Goal: Task Accomplishment & Management: Manage account settings

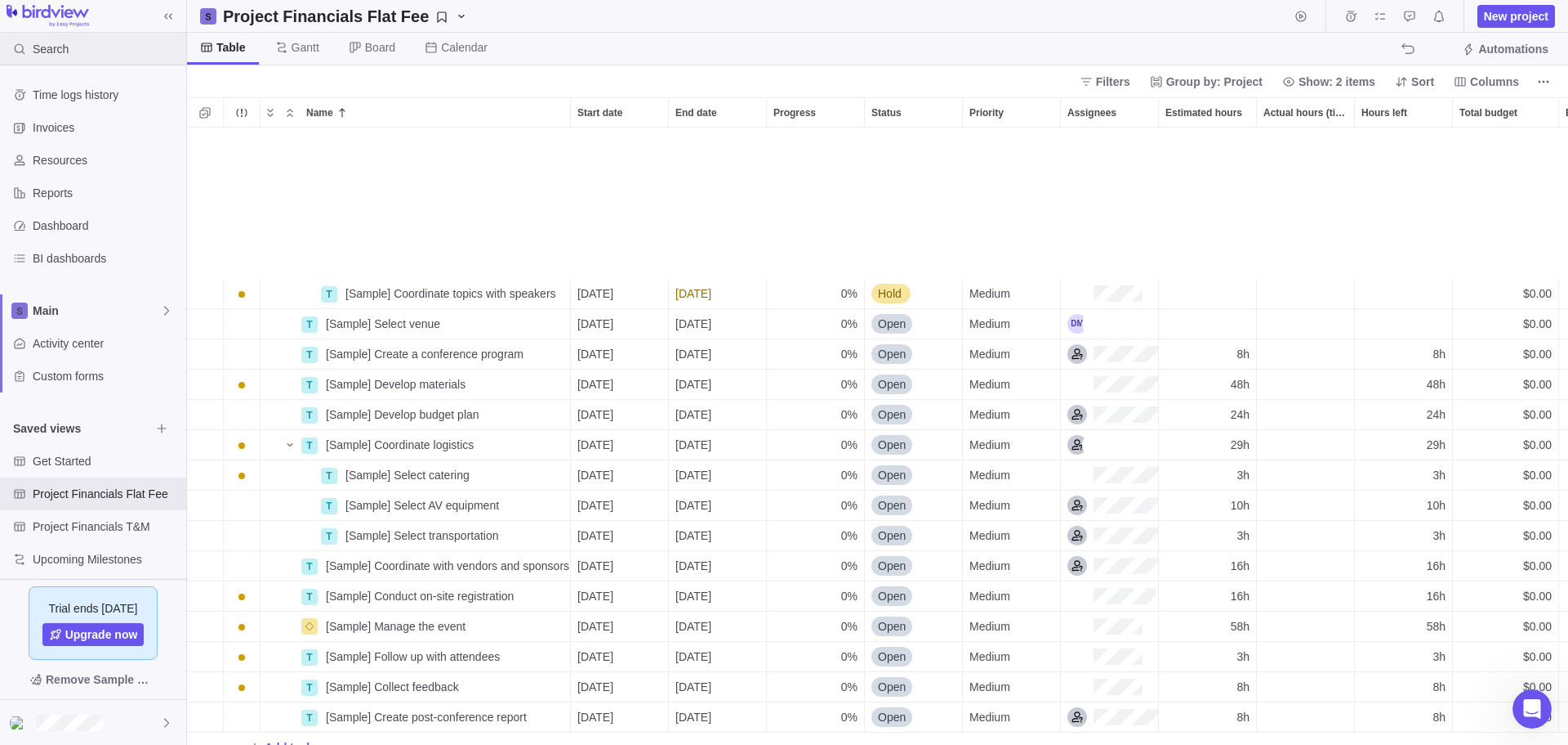
scroll to position [605, 1369]
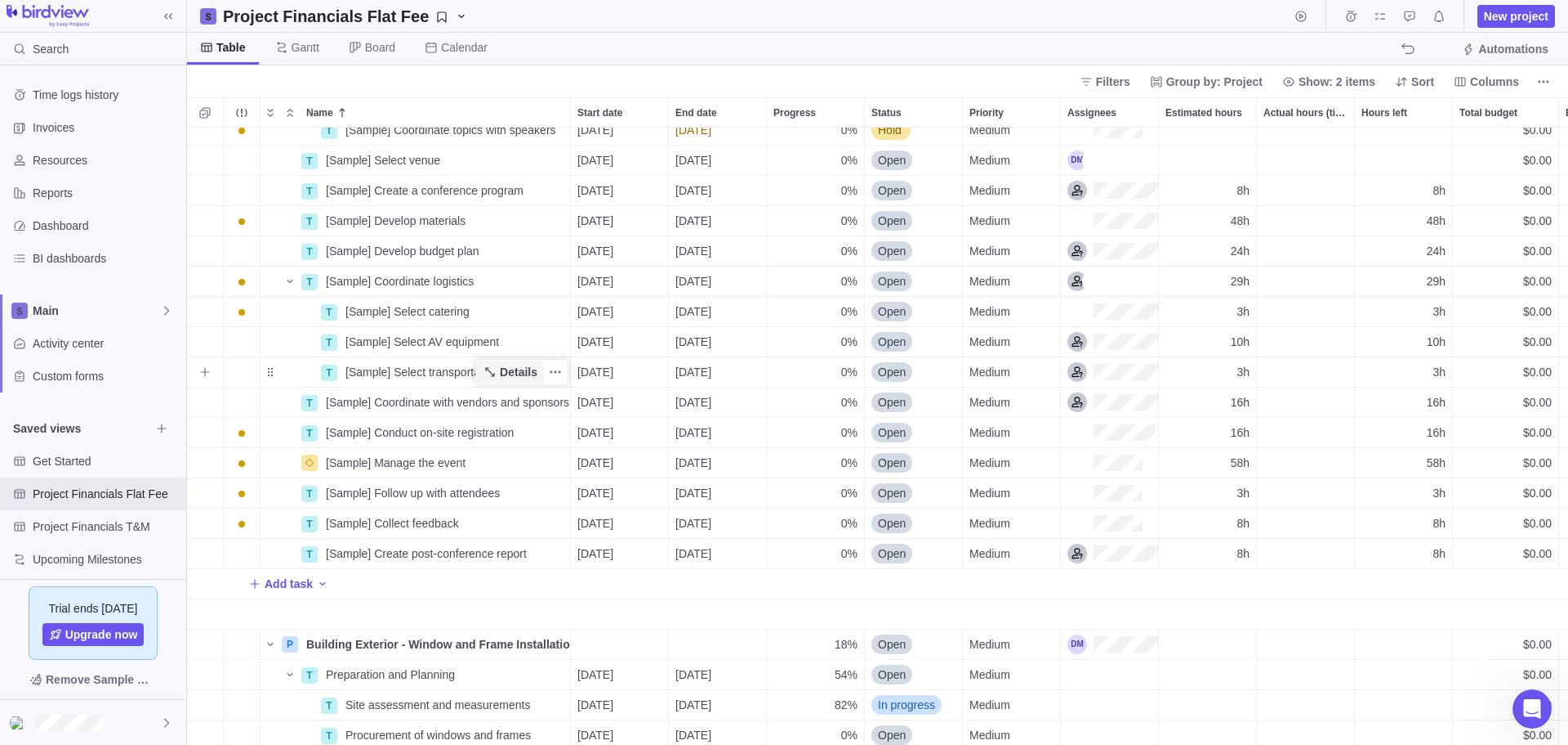
click at [507, 369] on span "Details" at bounding box center [518, 371] width 38 height 16
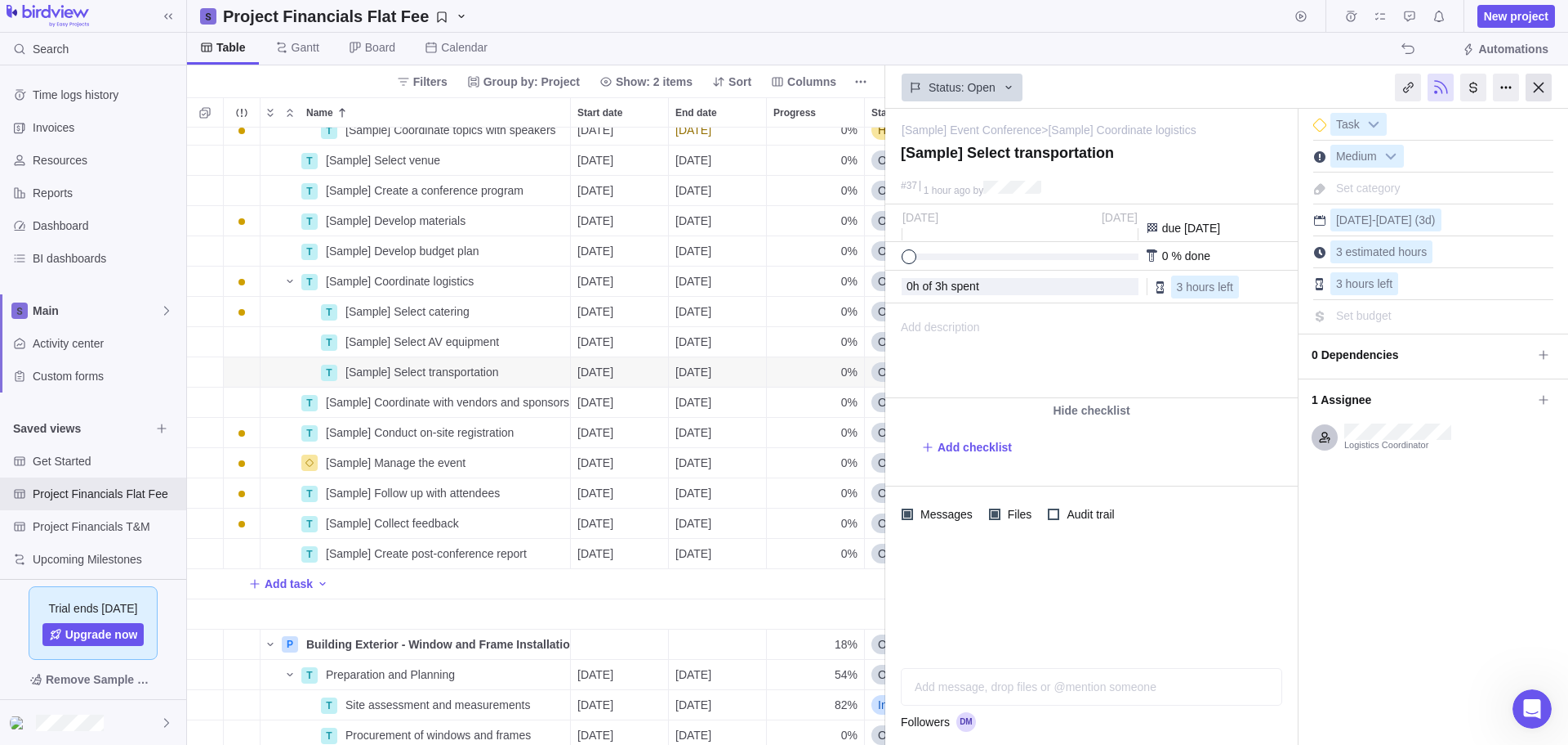
click at [1532, 84] on div at bounding box center [1538, 87] width 26 height 28
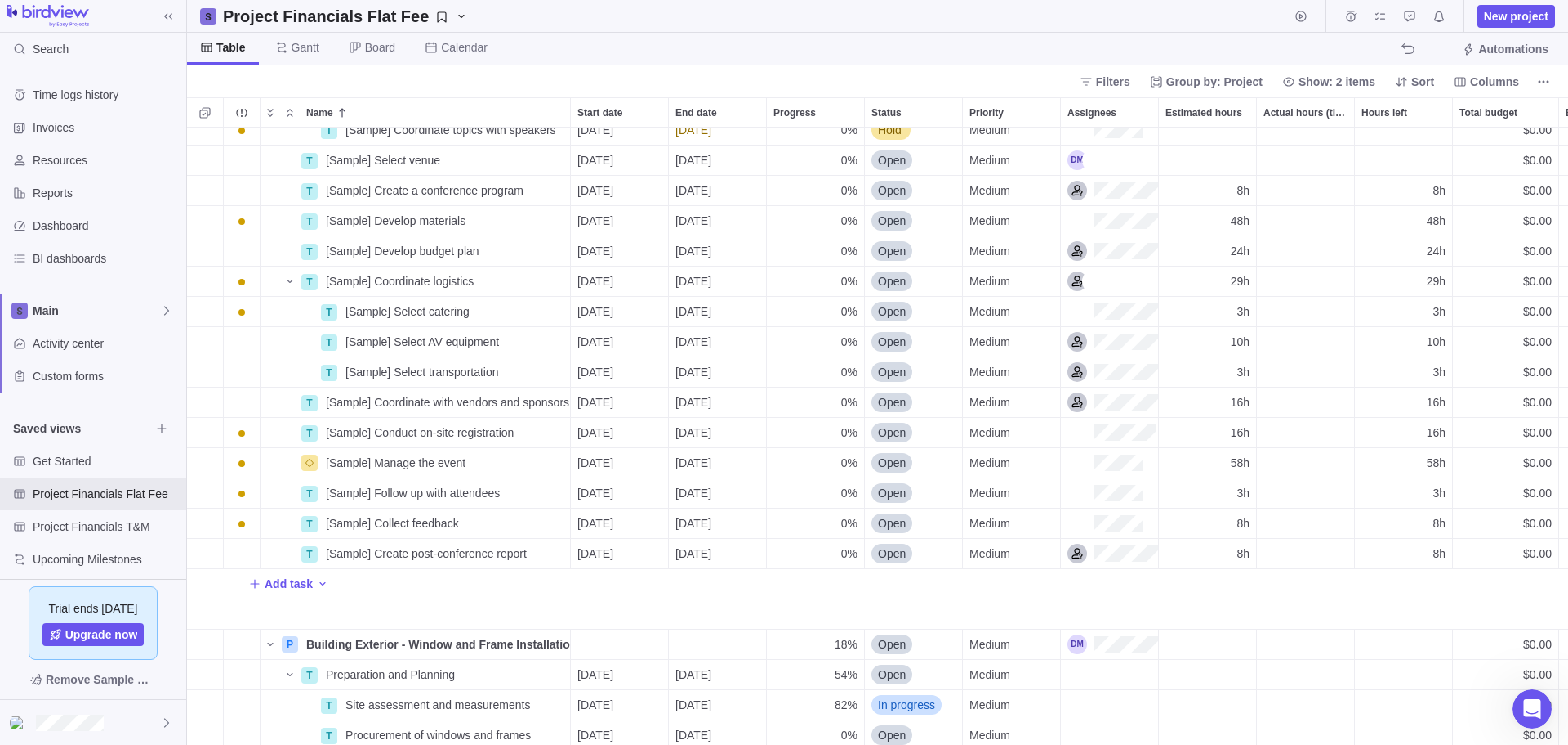
scroll to position [605, 1369]
click at [1486, 51] on span "Automations" at bounding box center [1513, 48] width 70 height 16
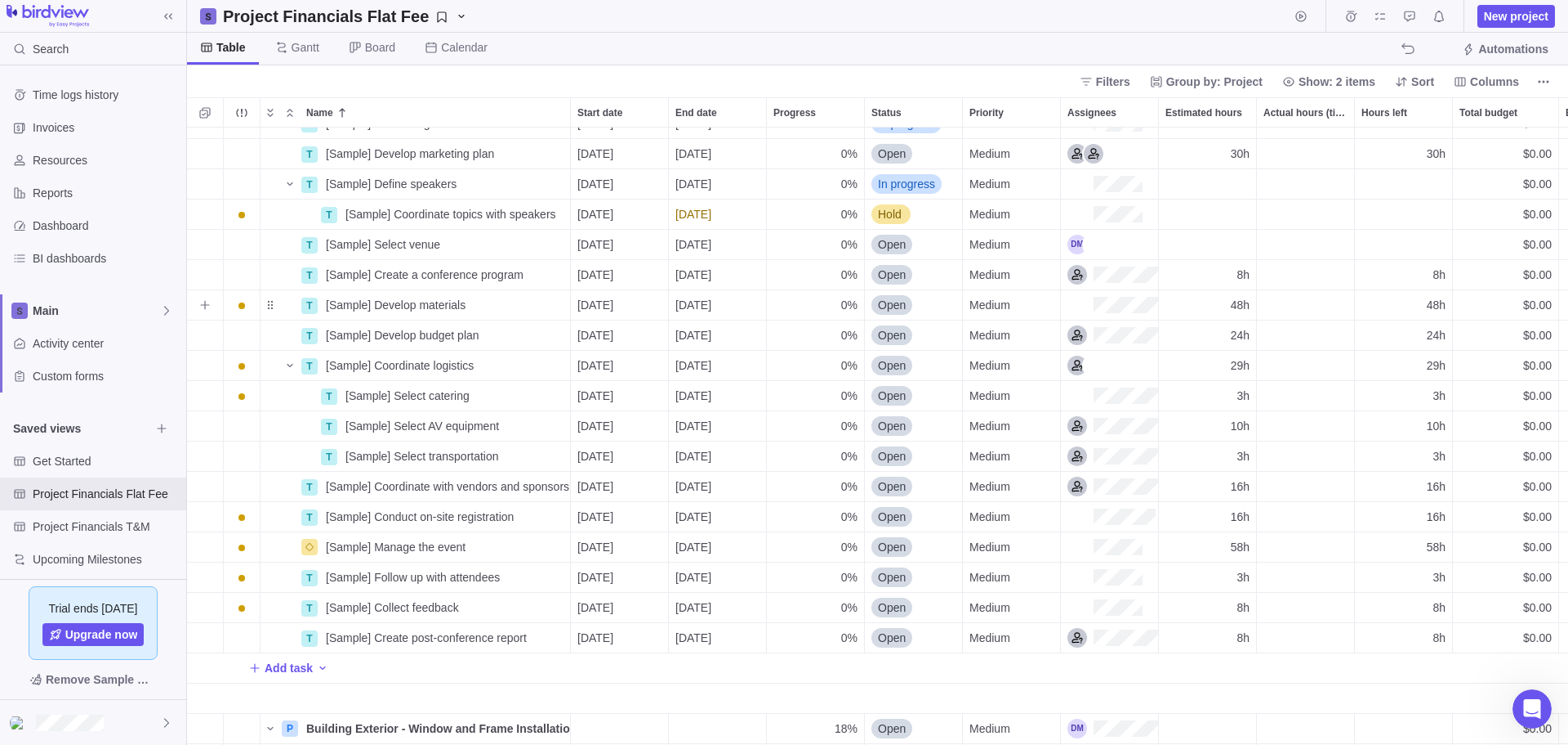
scroll to position [0, 0]
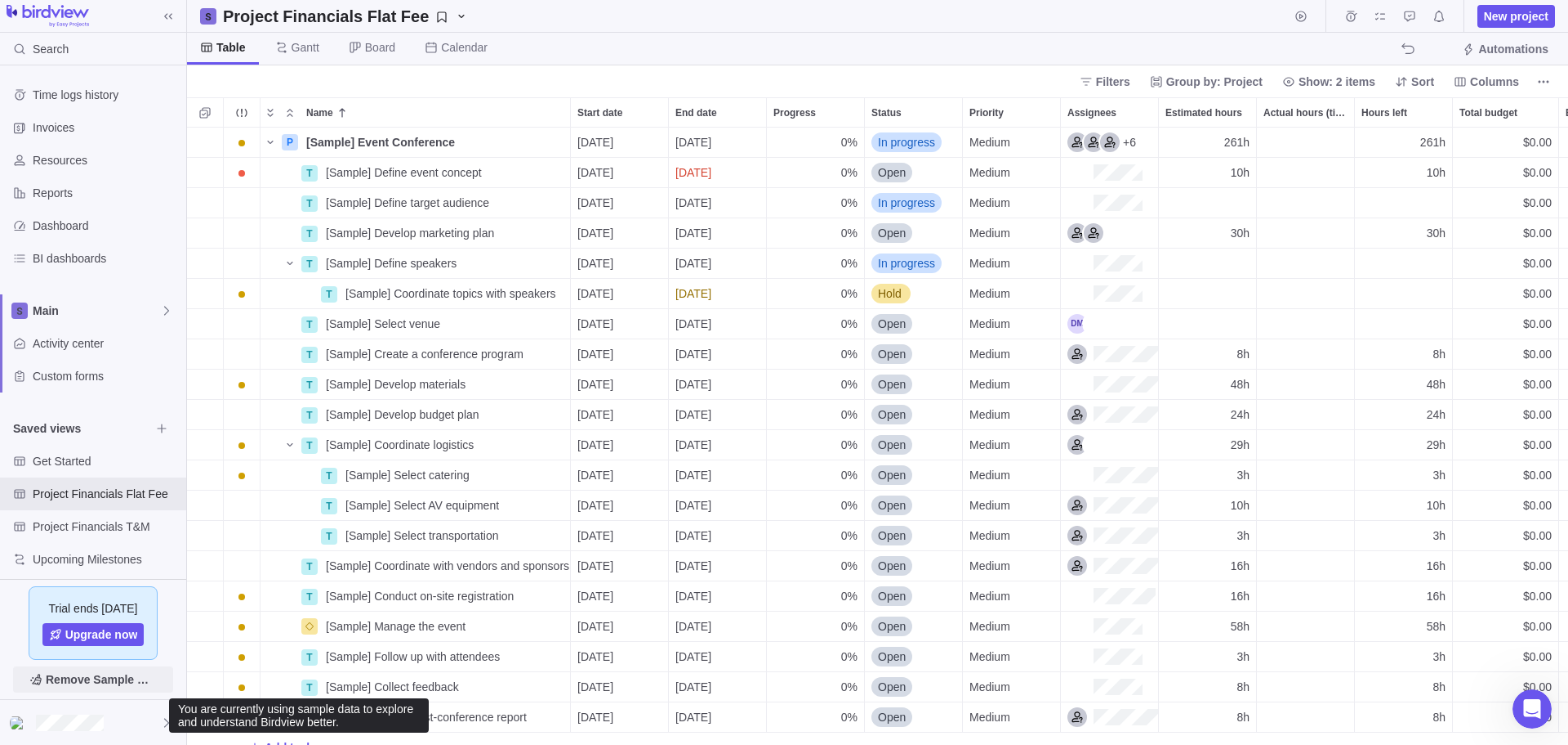
click at [101, 680] on span "Remove Sample Data" at bounding box center [100, 678] width 111 height 19
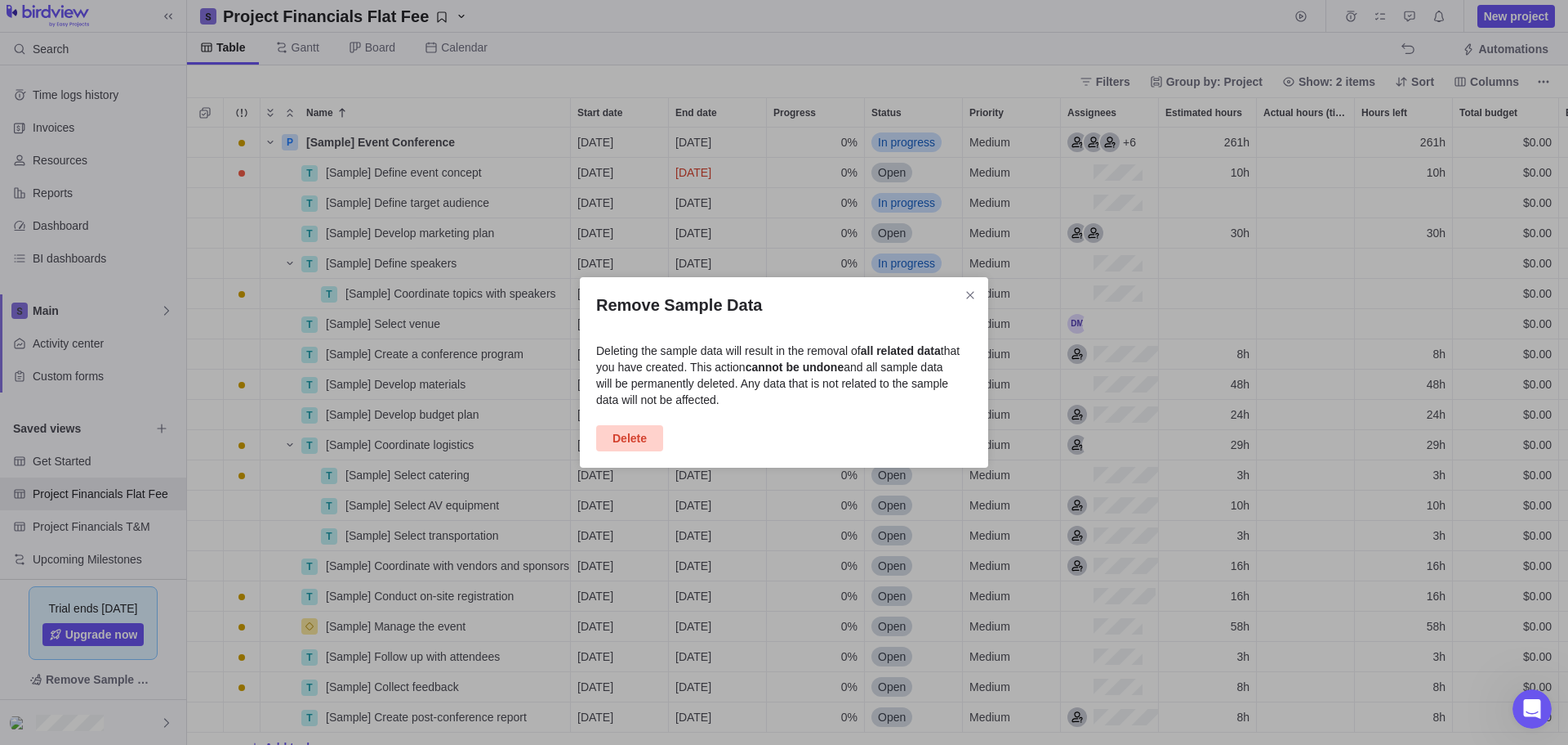
click at [610, 442] on span "Delete" at bounding box center [630, 438] width 67 height 26
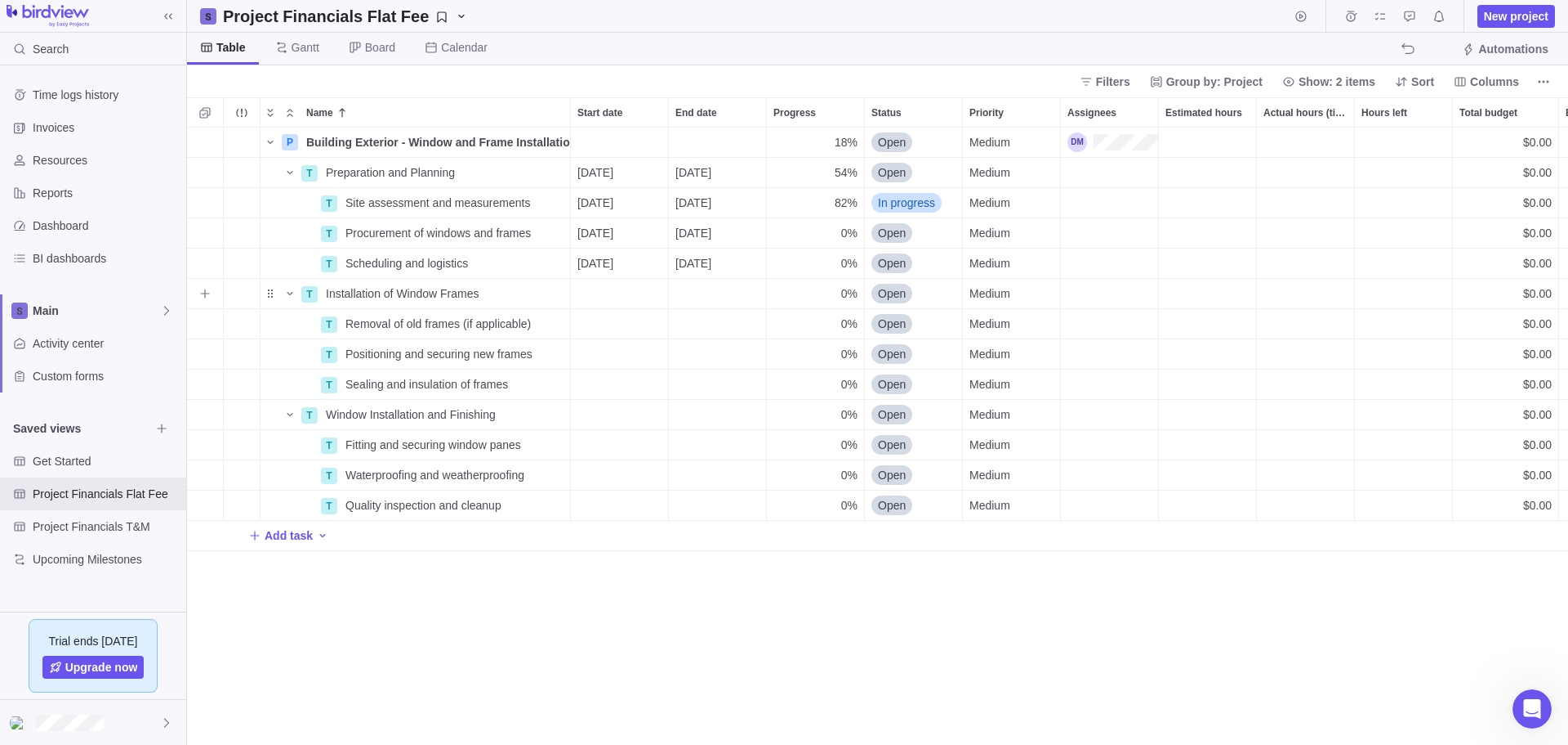
scroll to position [605, 1369]
click at [512, 293] on span "Details" at bounding box center [518, 293] width 38 height 16
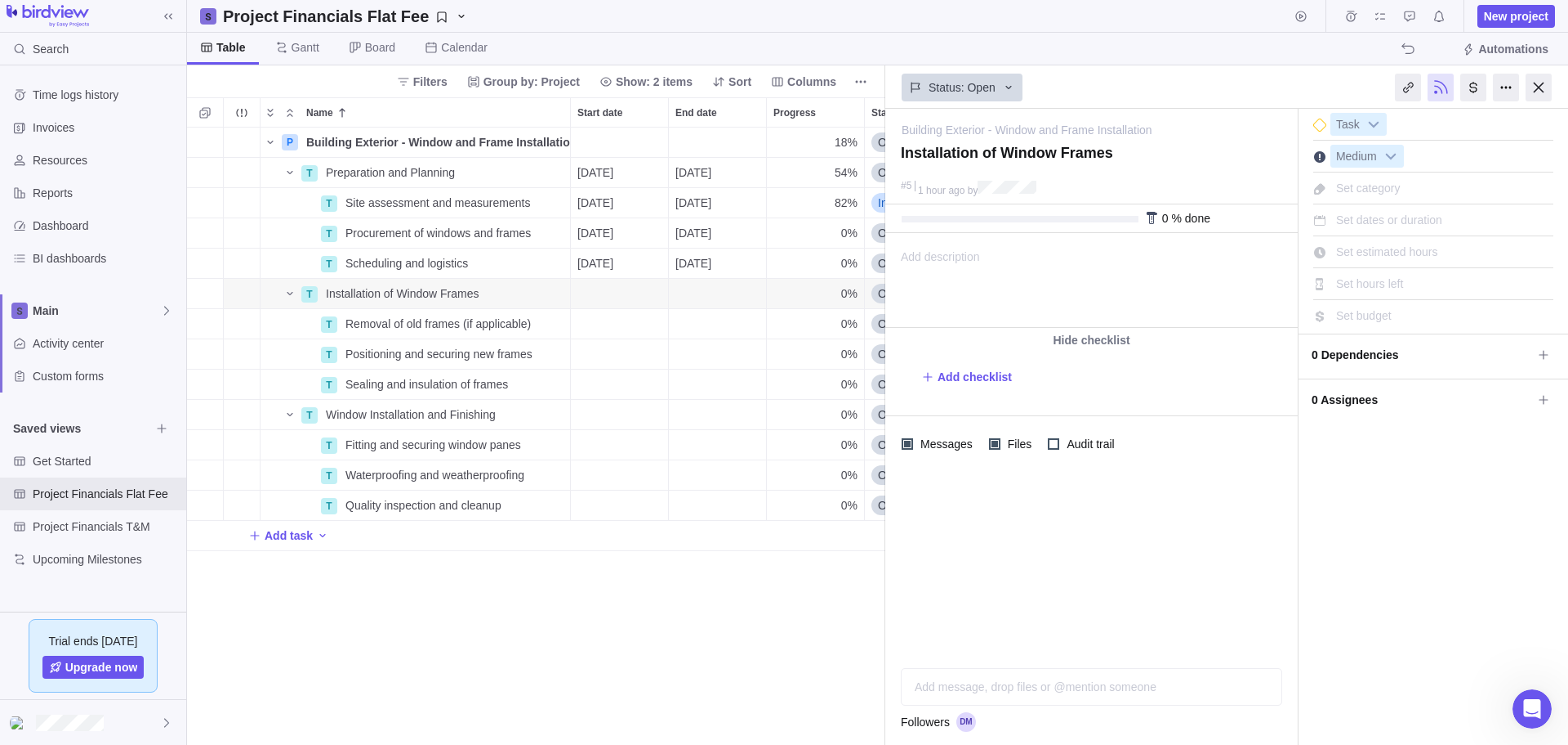
click at [972, 690] on div "Add message, drop files or @mention someone AI" at bounding box center [1091, 686] width 381 height 38
click at [915, 686] on icon "Attach file" at bounding box center [920, 687] width 13 height 13
click at [964, 646] on span "My computer" at bounding box center [975, 651] width 66 height 16
click at [1348, 568] on div "I'm done Task Medium Set category Set dates or duration Set estimated hours Set…" at bounding box center [1433, 427] width 270 height 636
click at [1536, 92] on div at bounding box center [1538, 87] width 26 height 28
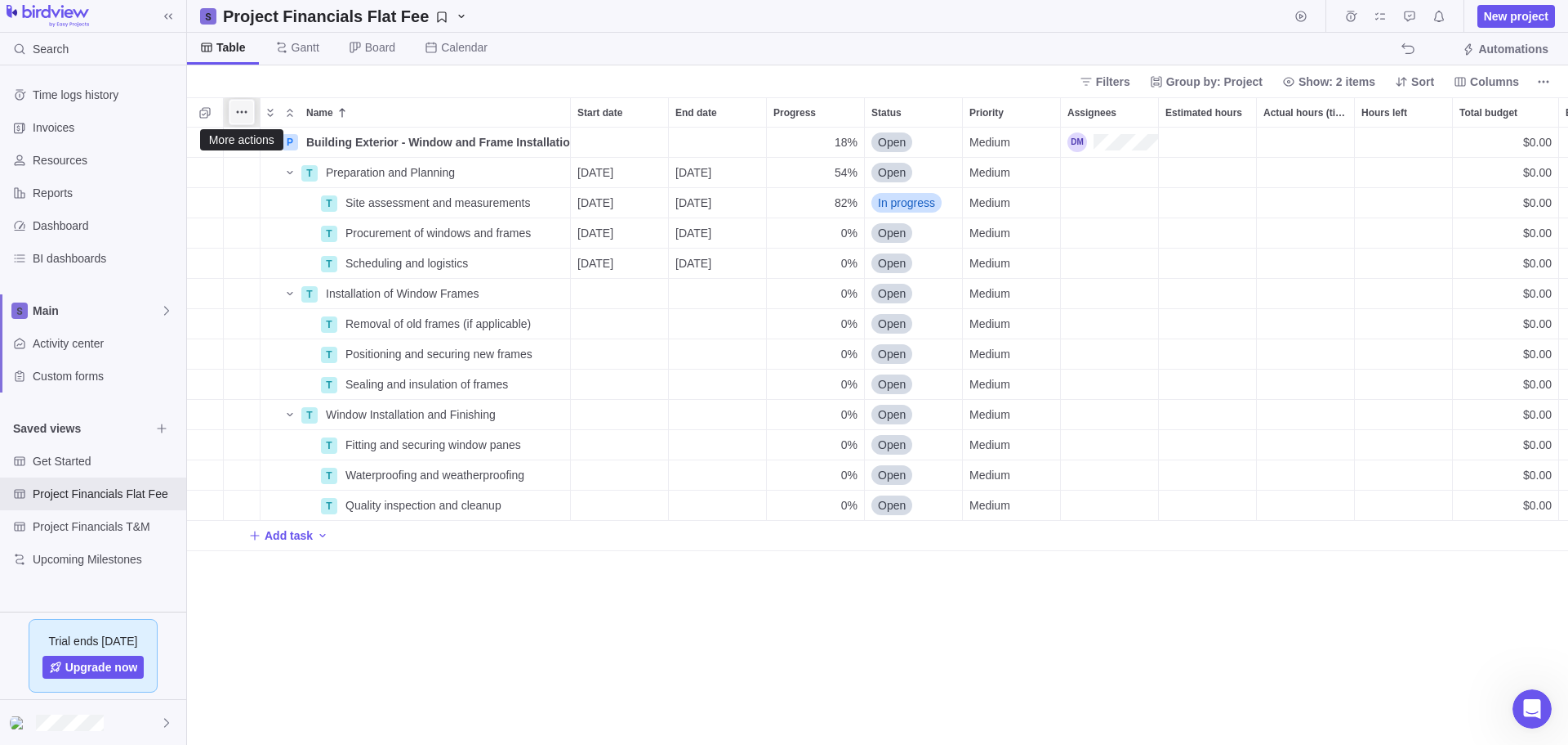
click at [243, 108] on icon "More actions" at bounding box center [242, 112] width 13 height 13
click at [537, 89] on body "Search Time logs history Invoices Resources Reports Dashboard BI dashboards Mai…" at bounding box center [784, 372] width 1568 height 745
click at [299, 530] on span "Add task" at bounding box center [289, 535] width 48 height 16
click at [382, 534] on input "Name" at bounding box center [445, 535] width 252 height 31
click at [407, 621] on div "P Building Exterior - Window and Frame Installation Details 18% Open Medium $0.…" at bounding box center [877, 436] width 1381 height 617
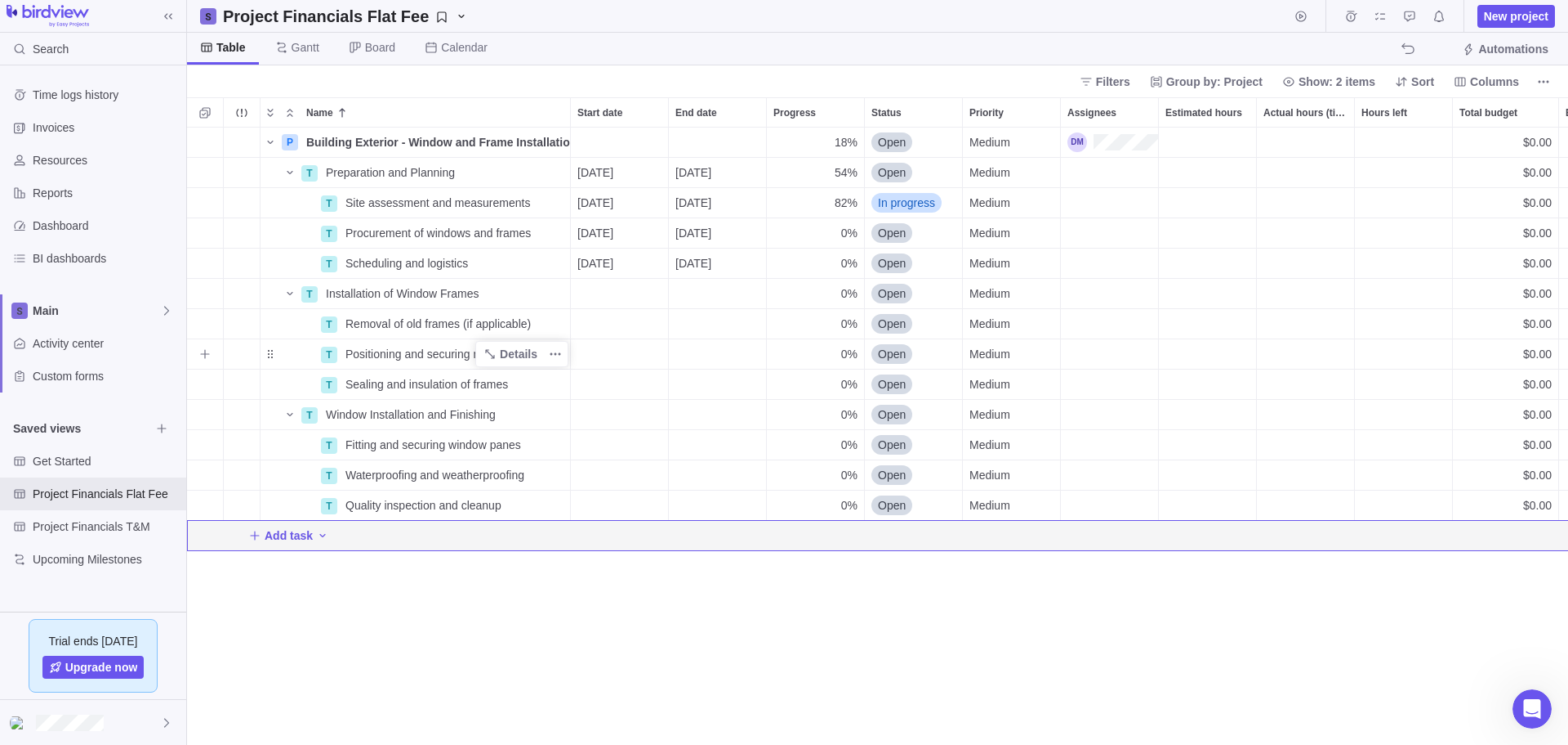
click at [411, 350] on span "Positioning and securing new frames" at bounding box center [439, 354] width 187 height 16
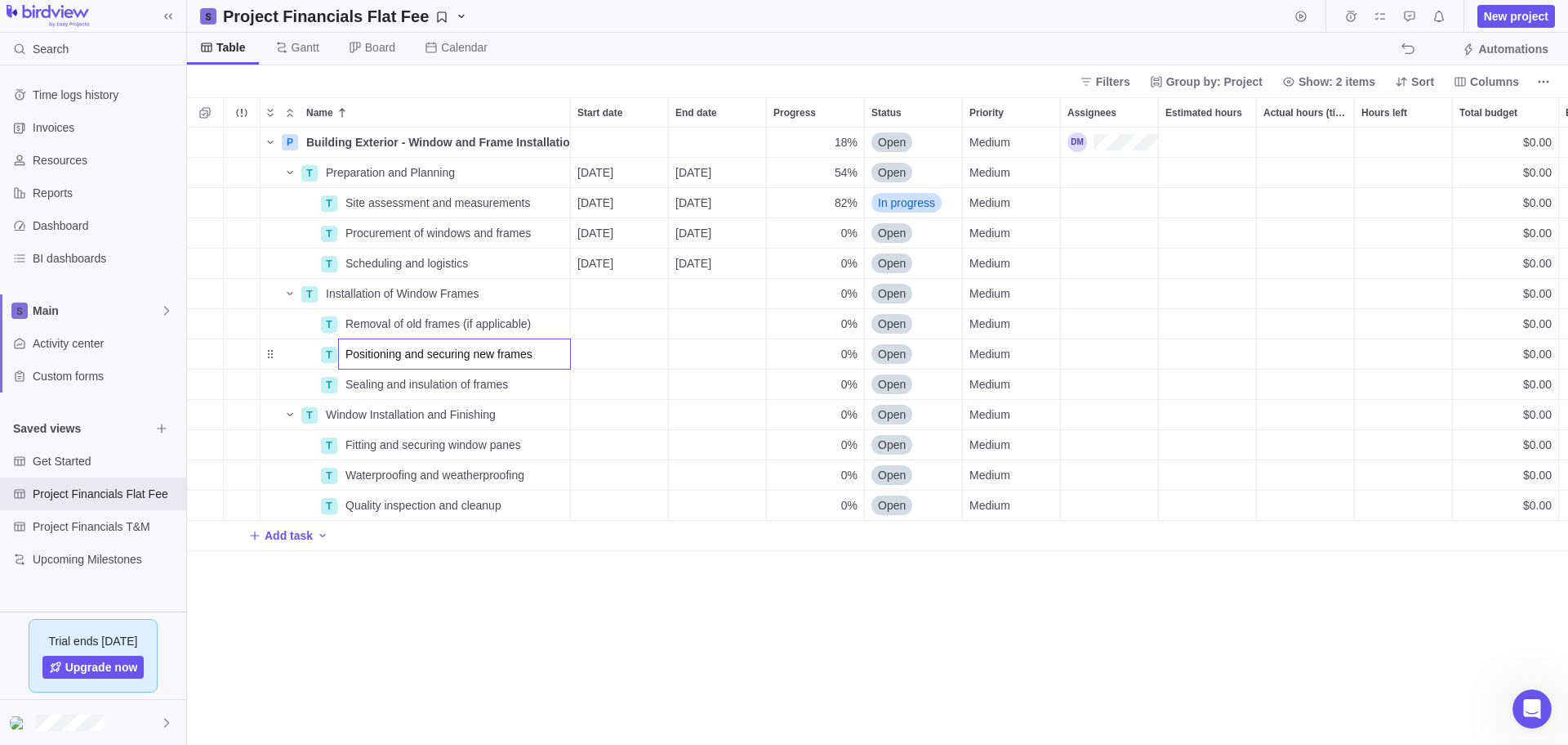
click at [779, 449] on div "P Building Exterior - Window and Frame Installation Details 18% Open Medium $0.…" at bounding box center [877, 436] width 1381 height 617
click at [536, 347] on span "Details" at bounding box center [518, 354] width 38 height 16
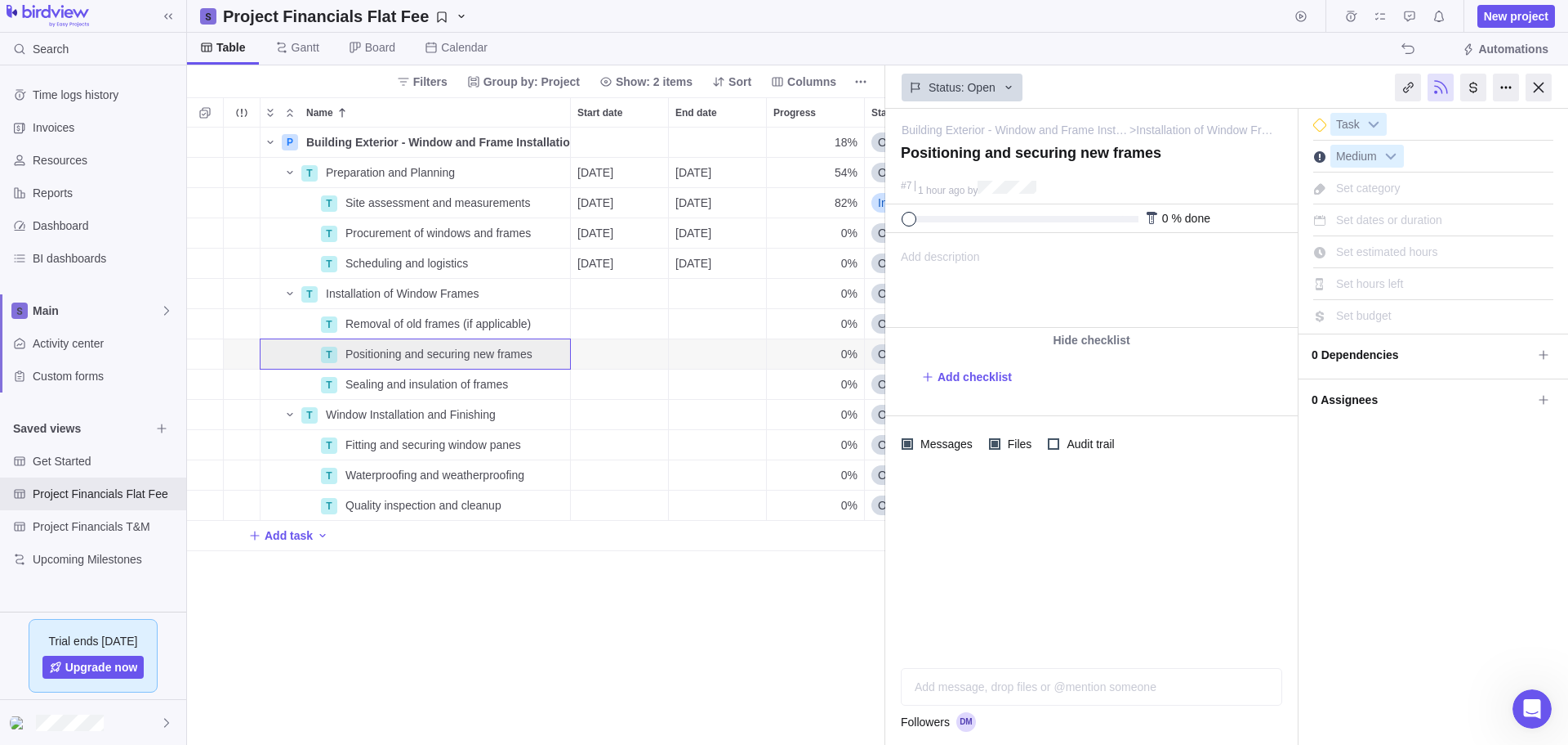
click at [968, 691] on div "Add message, drop files or @mention someone AI" at bounding box center [1091, 686] width 381 height 38
click at [916, 682] on icon "Attach file" at bounding box center [920, 687] width 13 height 13
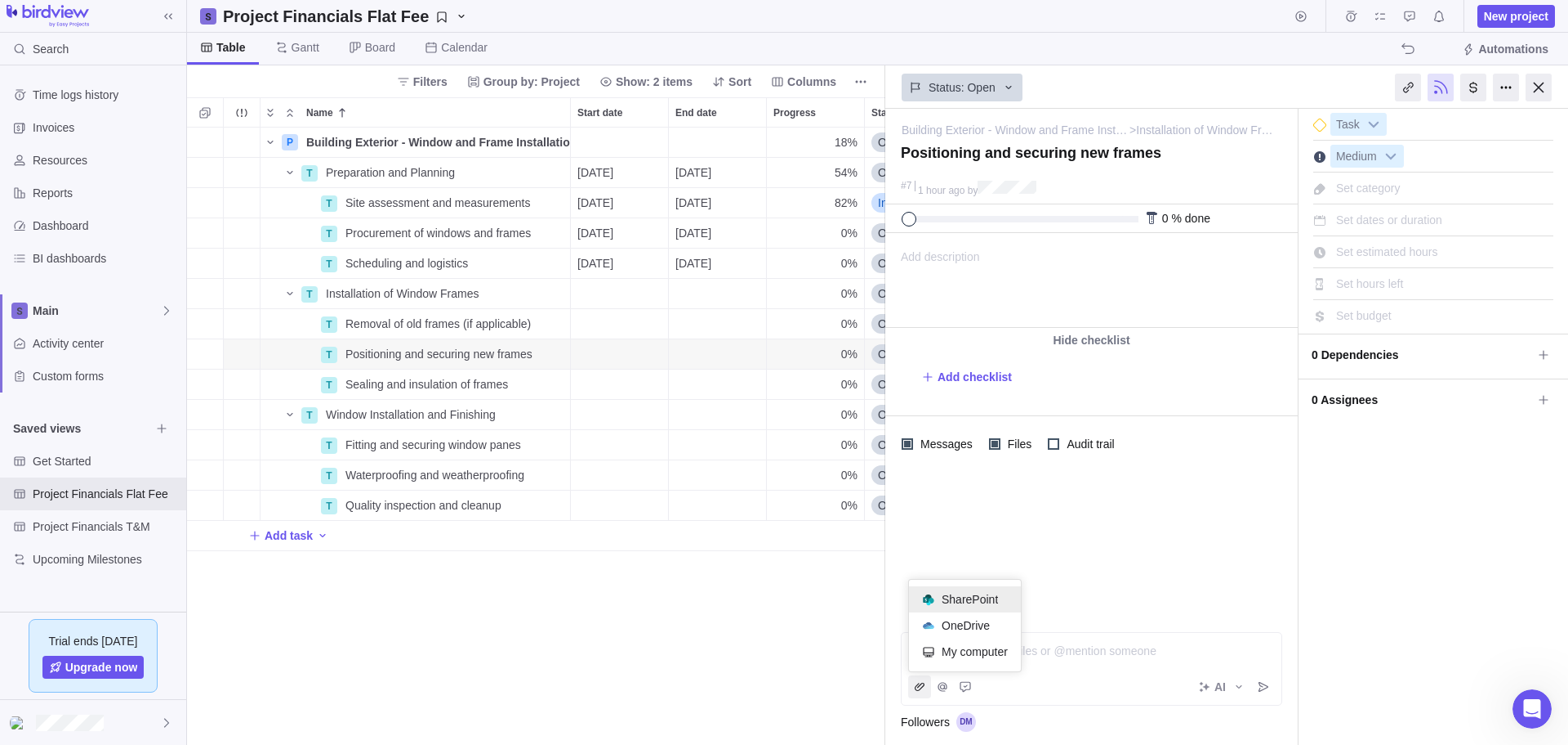
click at [990, 594] on span "SharePoint" at bounding box center [970, 599] width 57 height 16
